Goal: Task Accomplishment & Management: Manage account settings

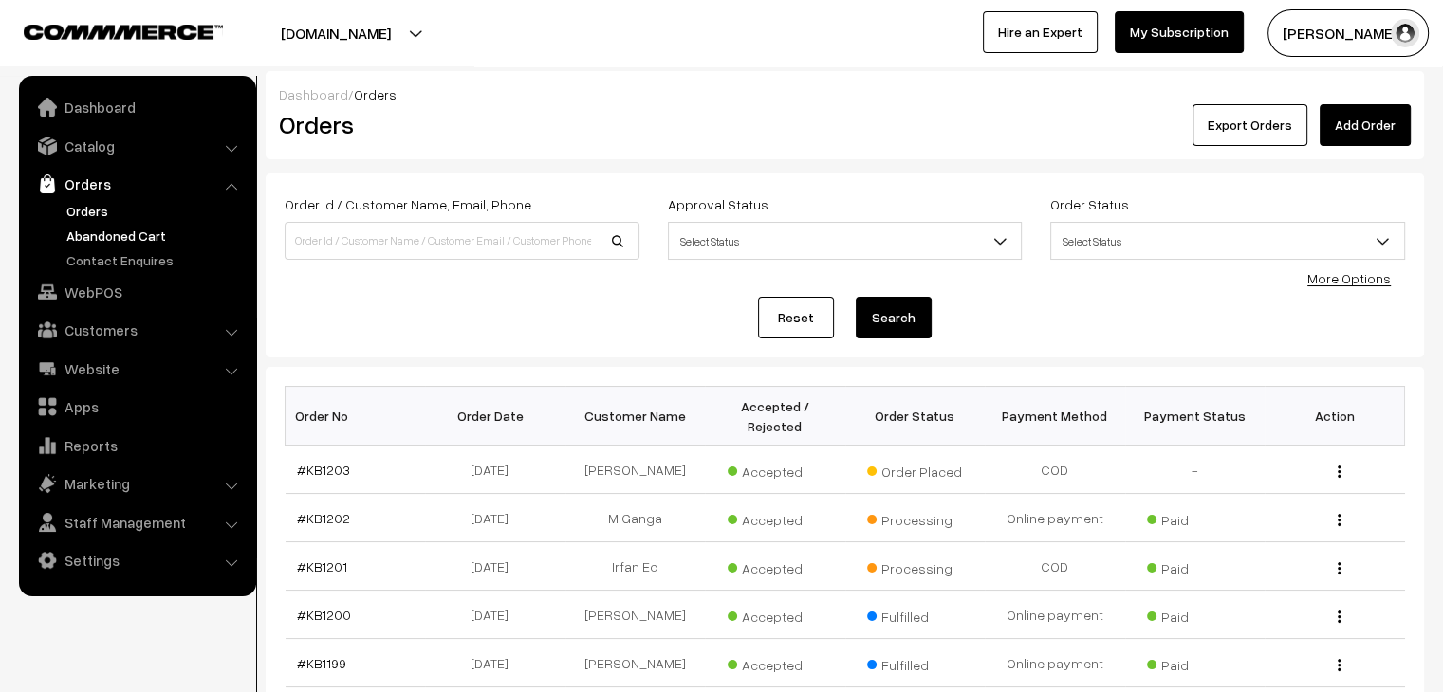
click at [157, 231] on link "Abandoned Cart" at bounding box center [156, 236] width 188 height 20
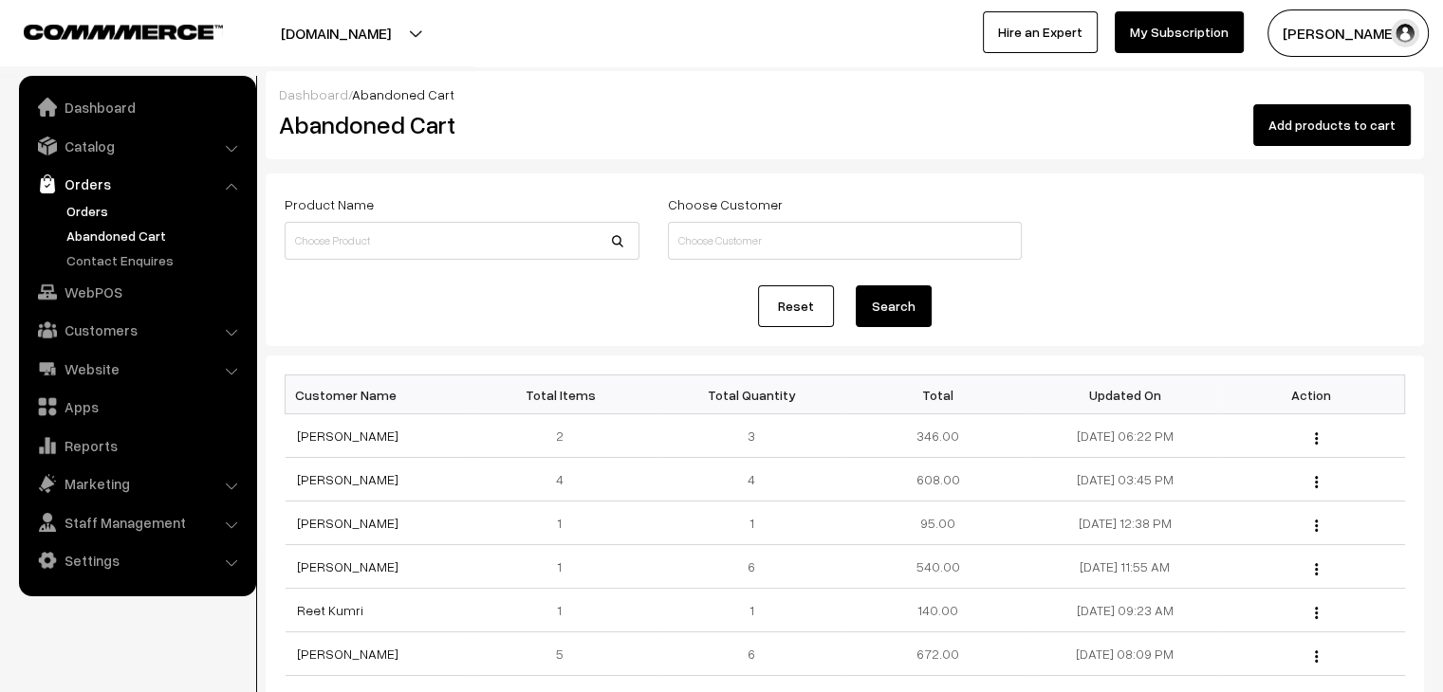
click at [83, 207] on link "Orders" at bounding box center [156, 211] width 188 height 20
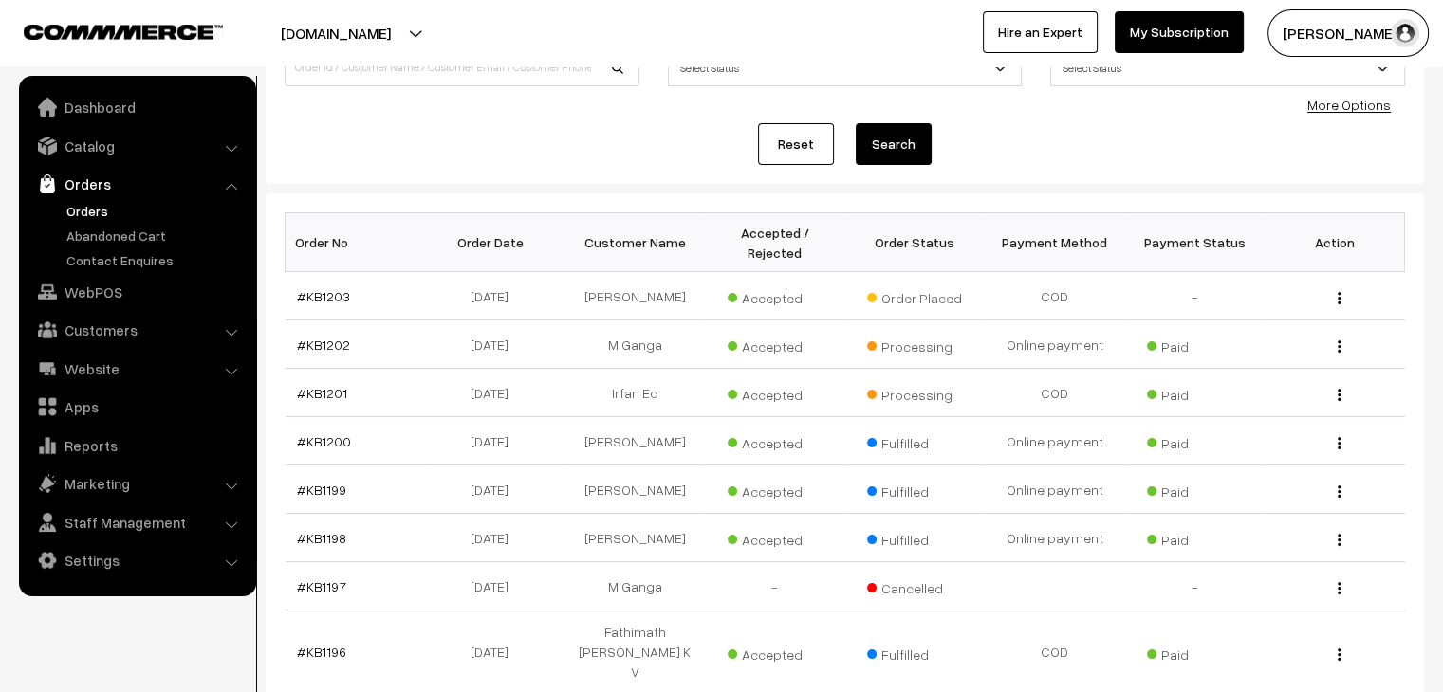
scroll to position [190, 0]
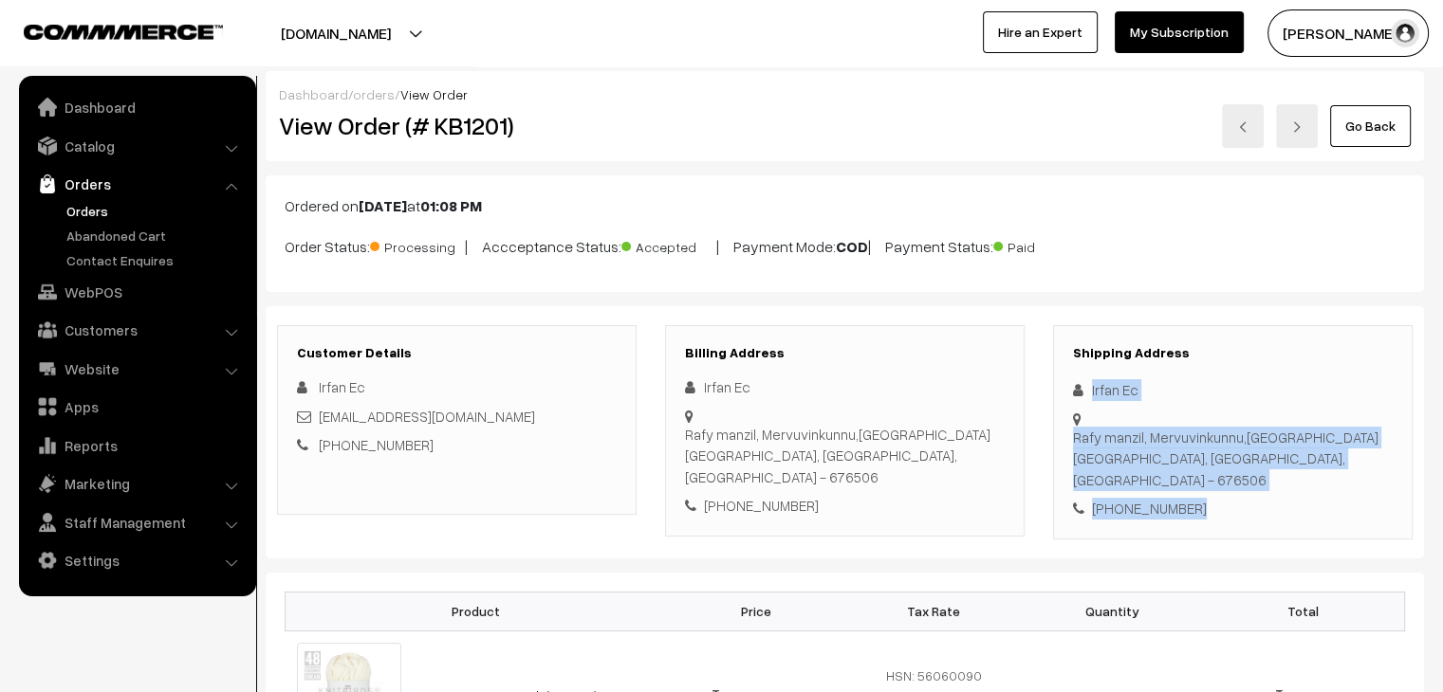
drag, startPoint x: 1190, startPoint y: 471, endPoint x: 1080, endPoint y: 393, distance: 134.0
click at [1080, 392] on div "Shipping Address Irfan Ec Rafy manzil, Mervuvinkunnu,kottilangadi Malappuram, K…" at bounding box center [1233, 432] width 360 height 214
copy div "Irfan Ec Rafy manzil, Mervuvinkunnu,kottilangadi Malappuram, Kerala, India - 67…"
click at [95, 207] on link "Orders" at bounding box center [156, 211] width 188 height 20
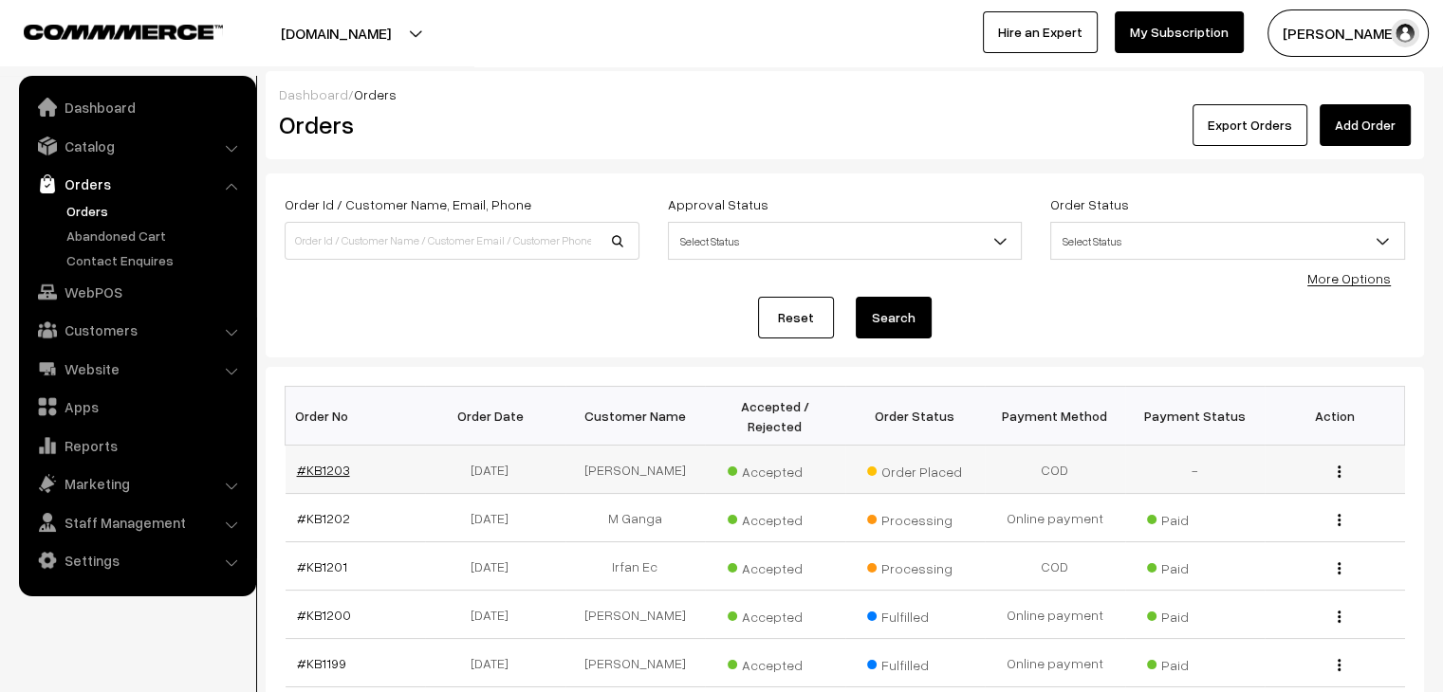
click at [334, 462] on link "#KB1203" at bounding box center [323, 470] width 53 height 16
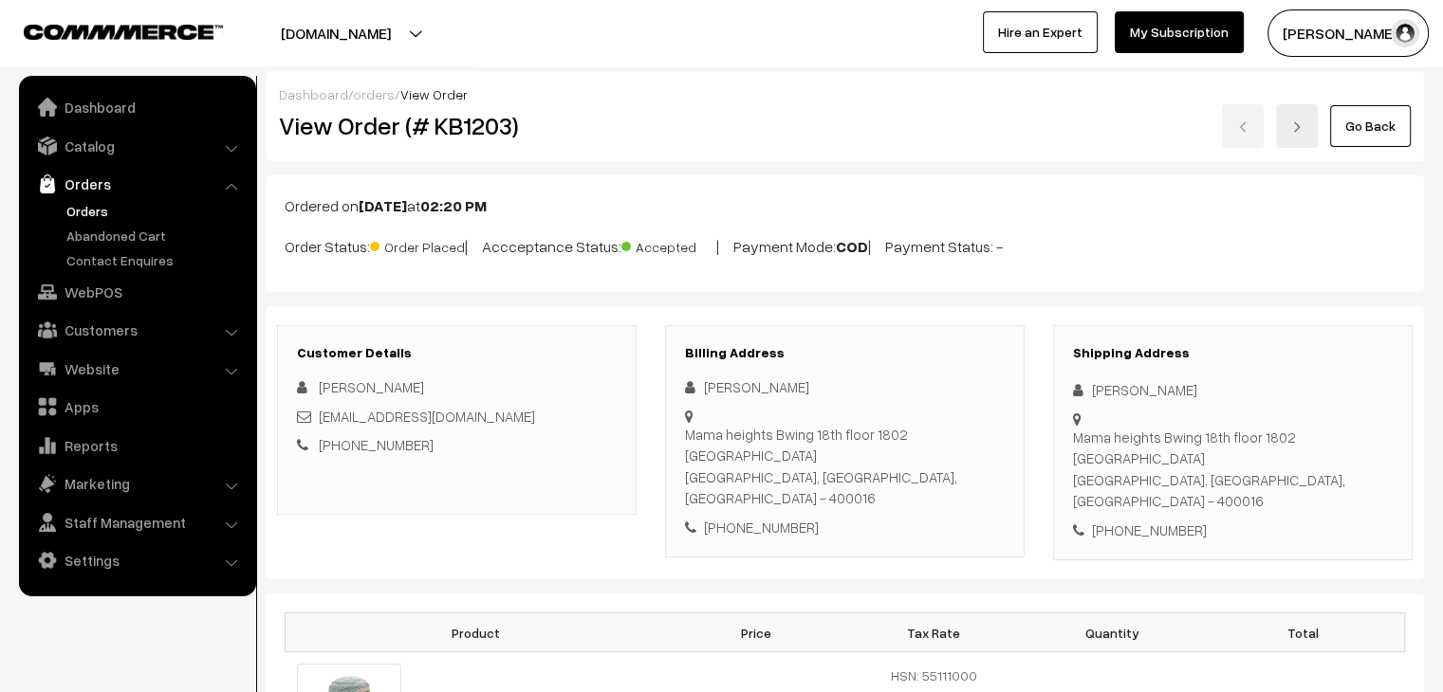
click at [372, 98] on link "orders" at bounding box center [374, 94] width 42 height 16
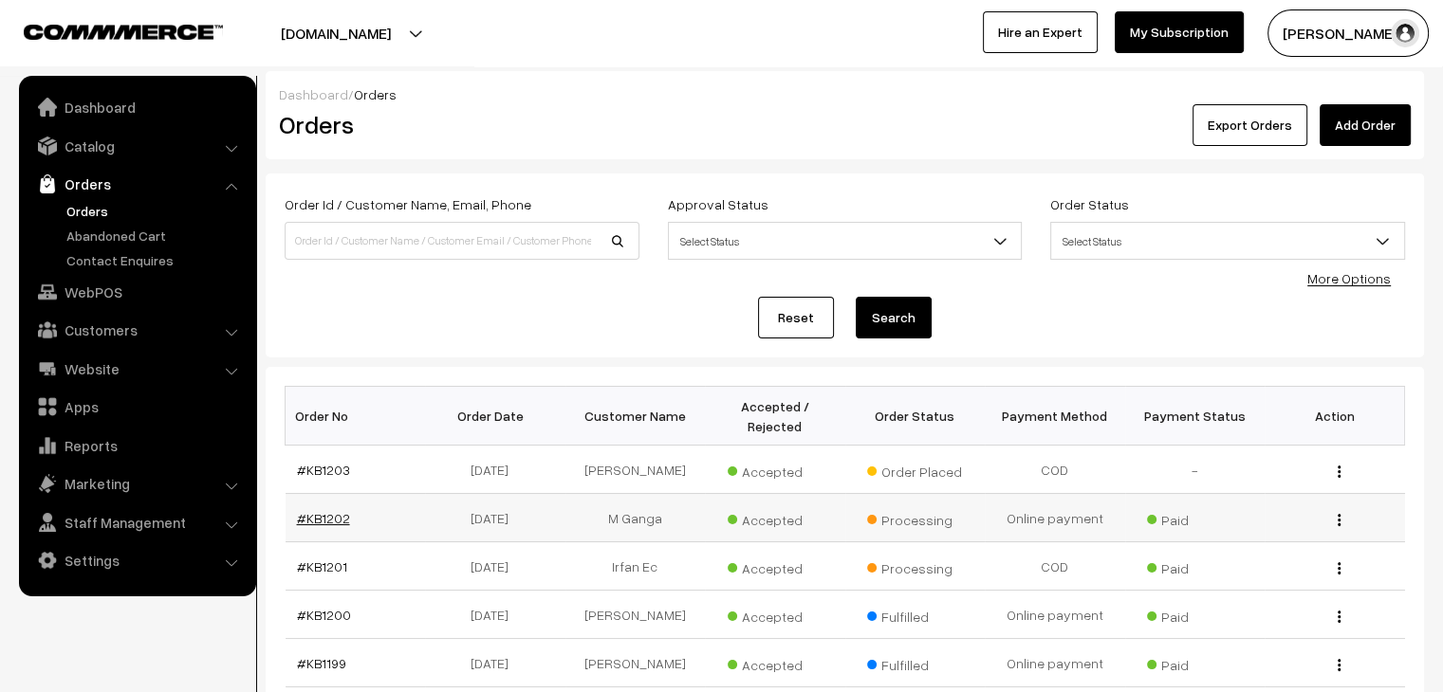
click at [321, 510] on link "#KB1202" at bounding box center [323, 518] width 53 height 16
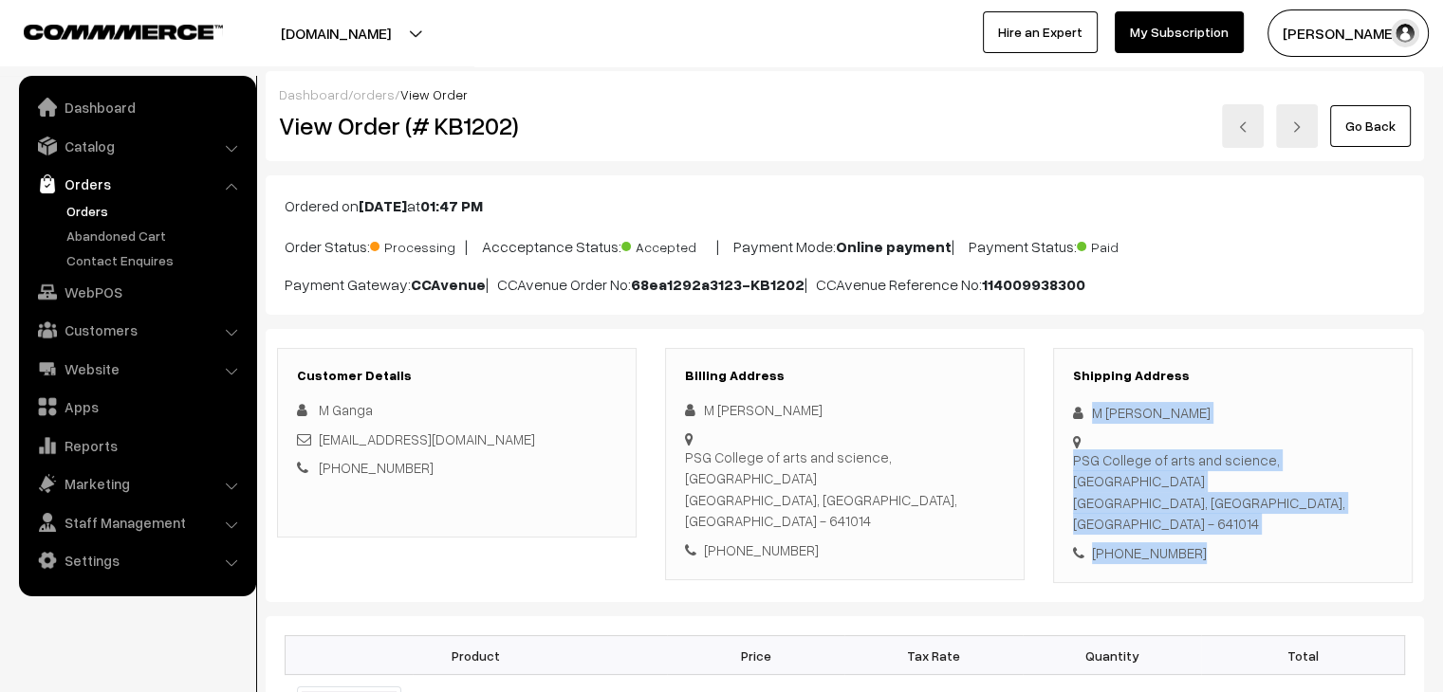
drag, startPoint x: 1191, startPoint y: 489, endPoint x: 1094, endPoint y: 410, distance: 125.5
click at [1094, 410] on div "Shipping Address M [PERSON_NAME] [GEOGRAPHIC_DATA], [GEOGRAPHIC_DATA], [GEOGRAP…" at bounding box center [1233, 466] width 360 height 236
copy div "M [PERSON_NAME] PSG College of arts and science, [GEOGRAPHIC_DATA], [GEOGRAPHIC…"
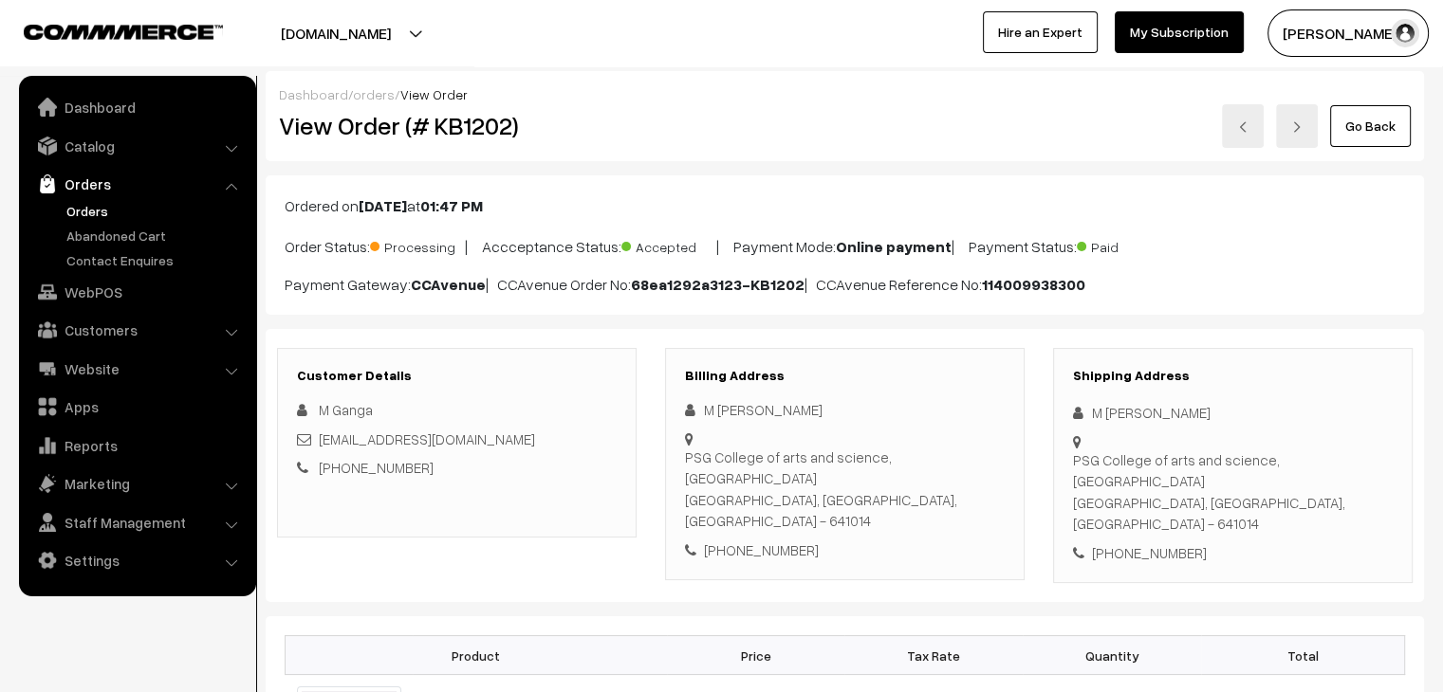
drag, startPoint x: 782, startPoint y: 365, endPoint x: 785, endPoint y: 339, distance: 26.7
click at [782, 365] on div "Billing Address M [PERSON_NAME] [GEOGRAPHIC_DATA], [GEOGRAPHIC_DATA], [GEOGRAPH…" at bounding box center [845, 464] width 360 height 233
